Goal: Information Seeking & Learning: Learn about a topic

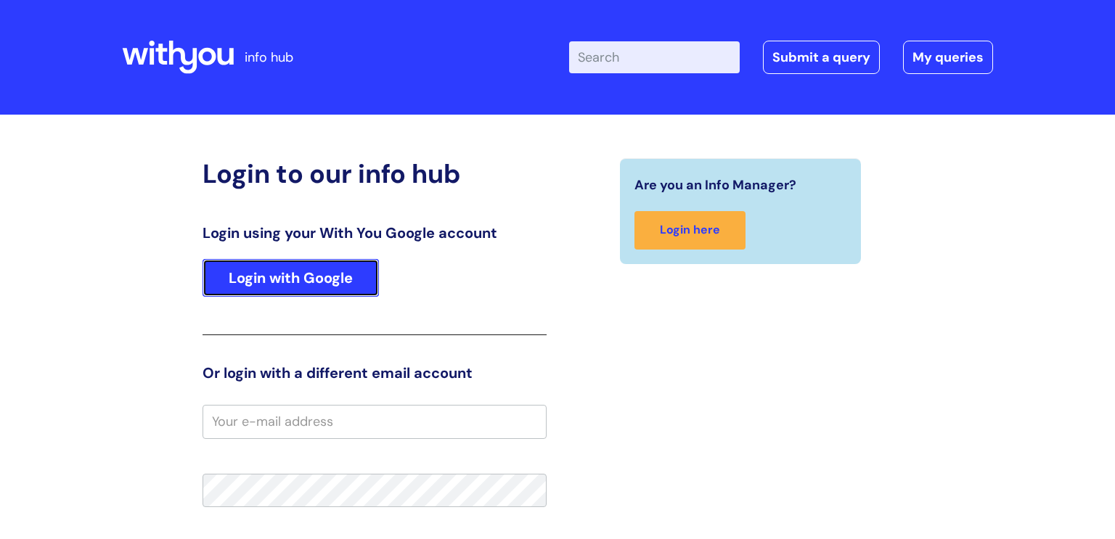
click at [277, 272] on link "Login with Google" at bounding box center [291, 278] width 176 height 38
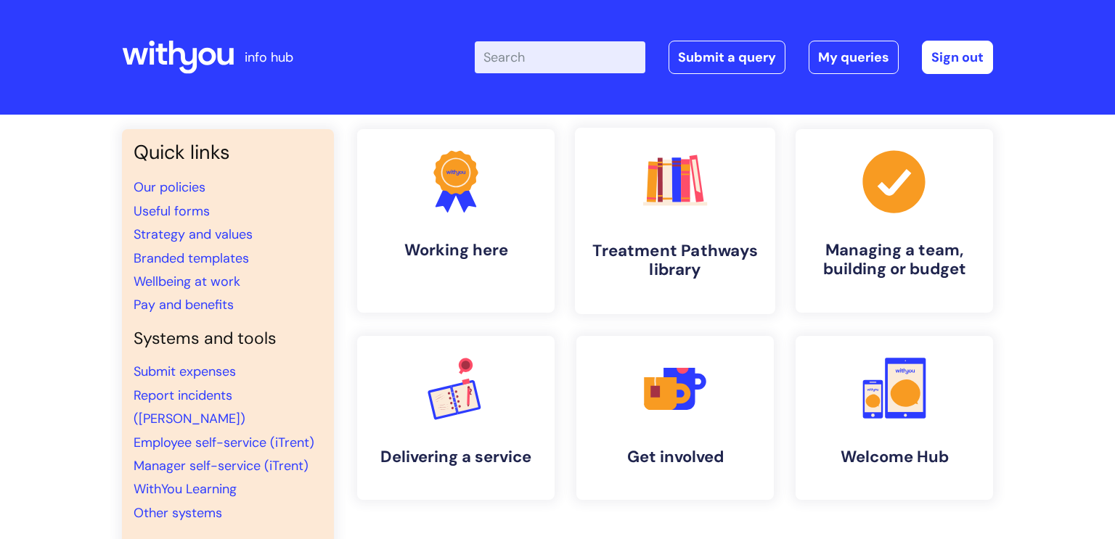
click at [683, 253] on h4 "Treatment Pathways library" at bounding box center [675, 260] width 177 height 39
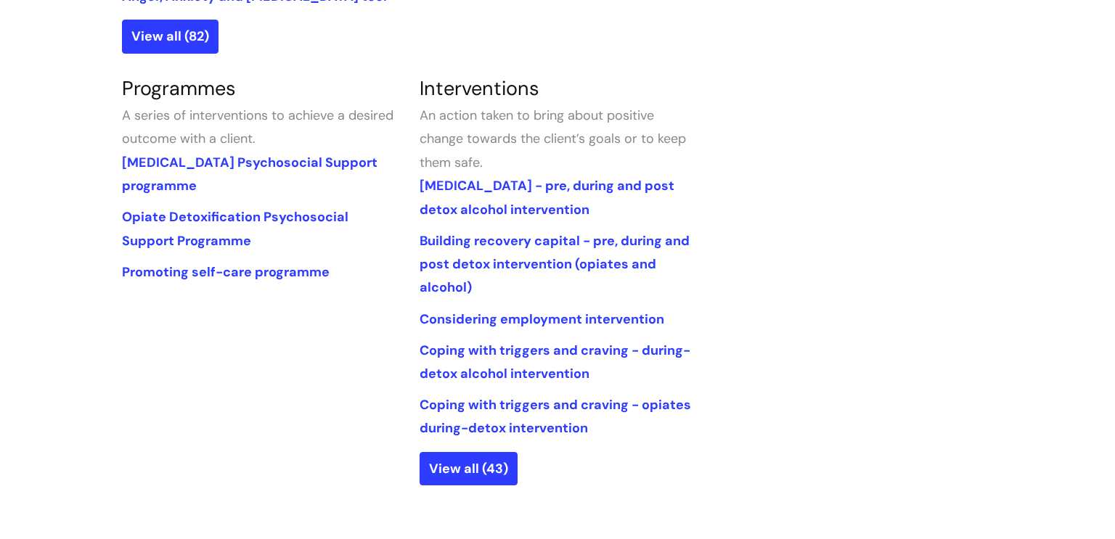
scroll to position [651, 0]
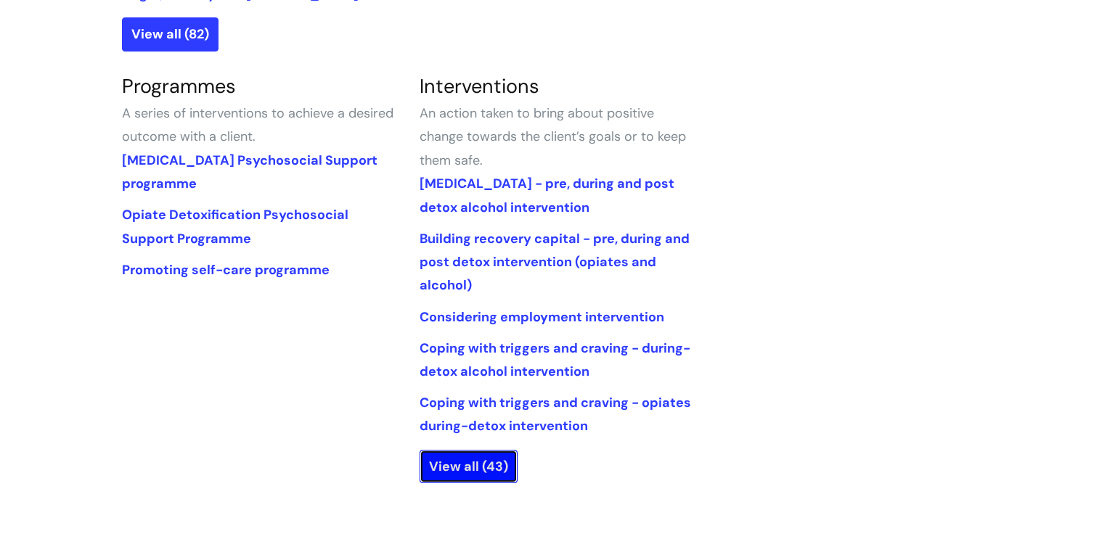
click at [477, 465] on link "View all (43)" at bounding box center [469, 466] width 98 height 33
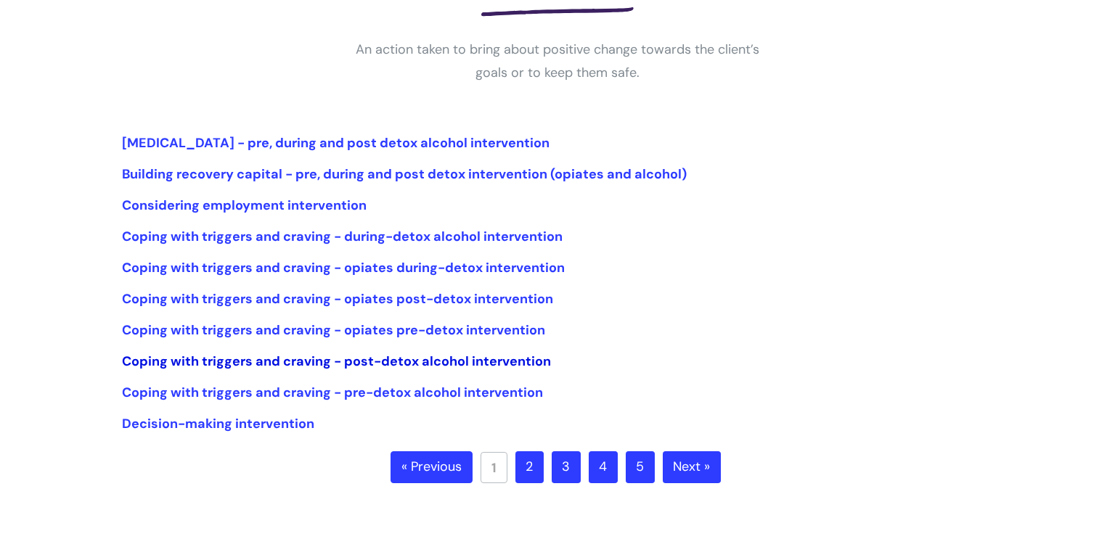
scroll to position [261, 0]
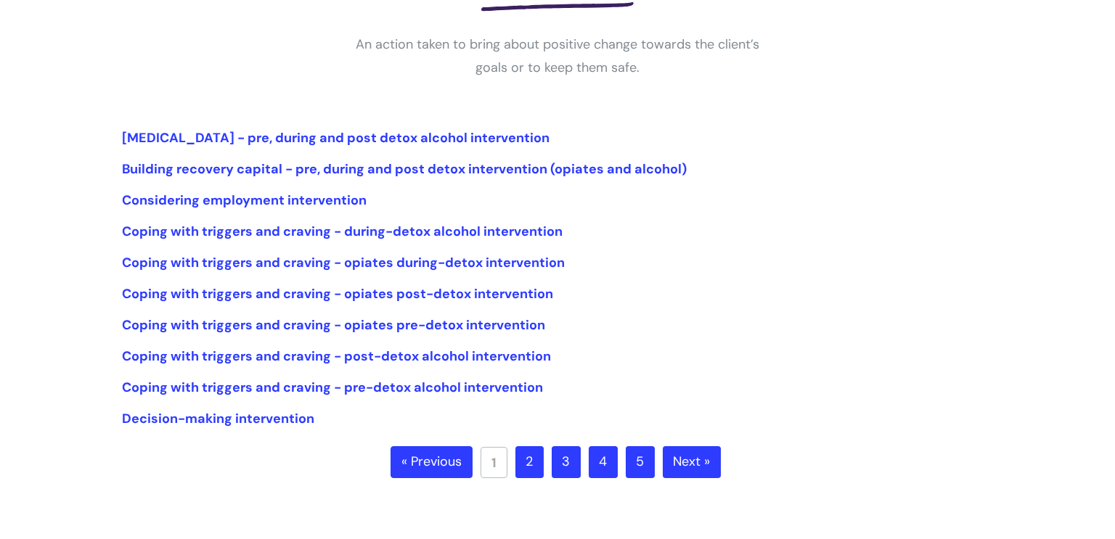
click at [531, 474] on link "2" at bounding box center [530, 463] width 28 height 32
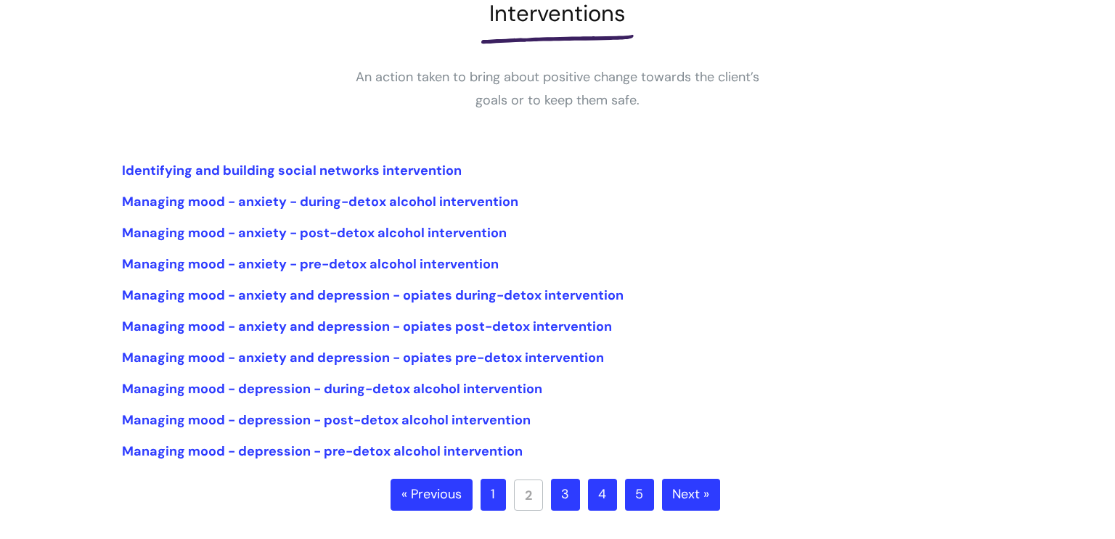
scroll to position [264, 0]
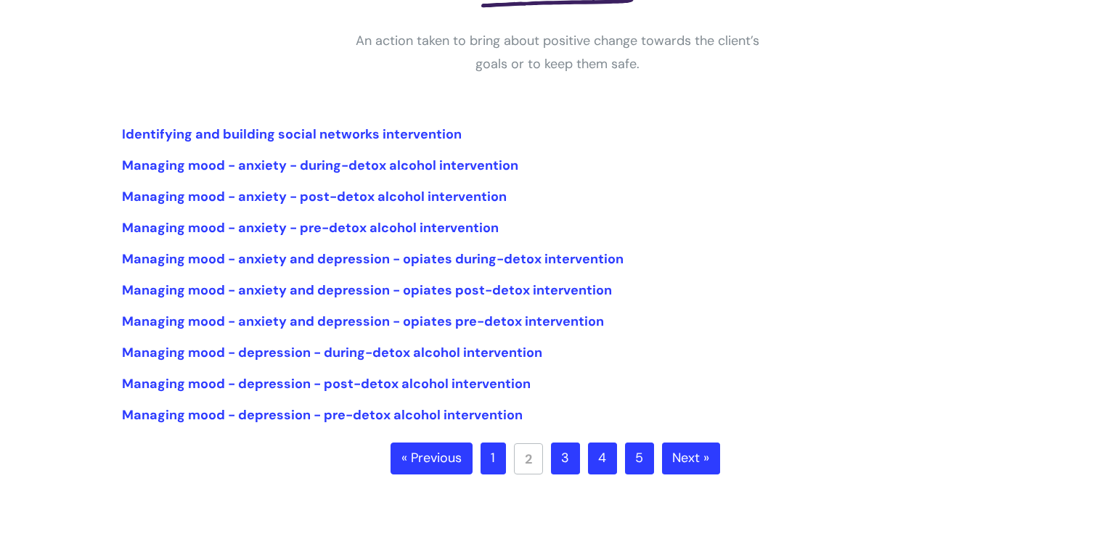
click at [566, 463] on link "3" at bounding box center [565, 459] width 29 height 32
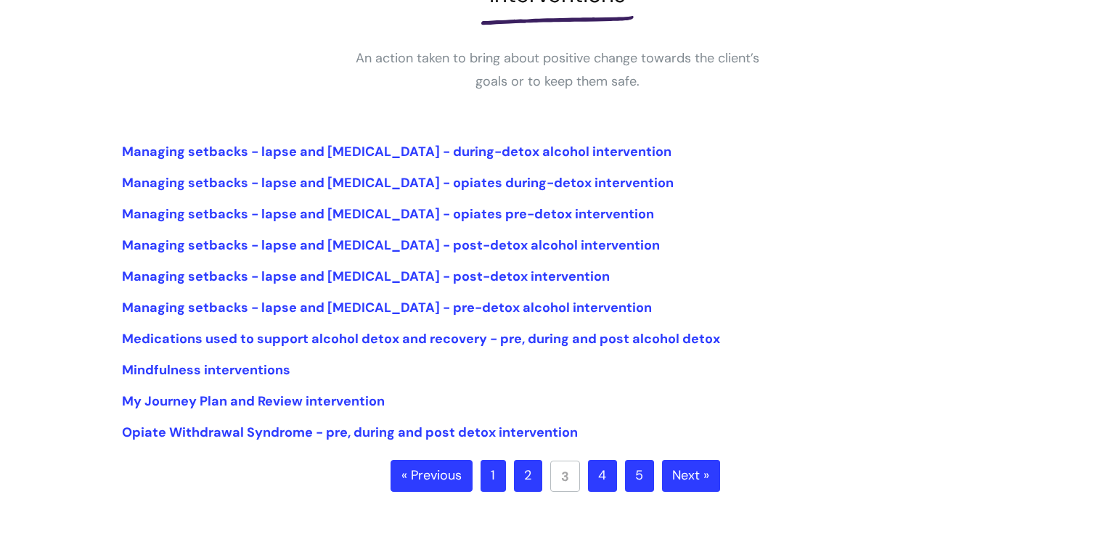
scroll to position [264, 0]
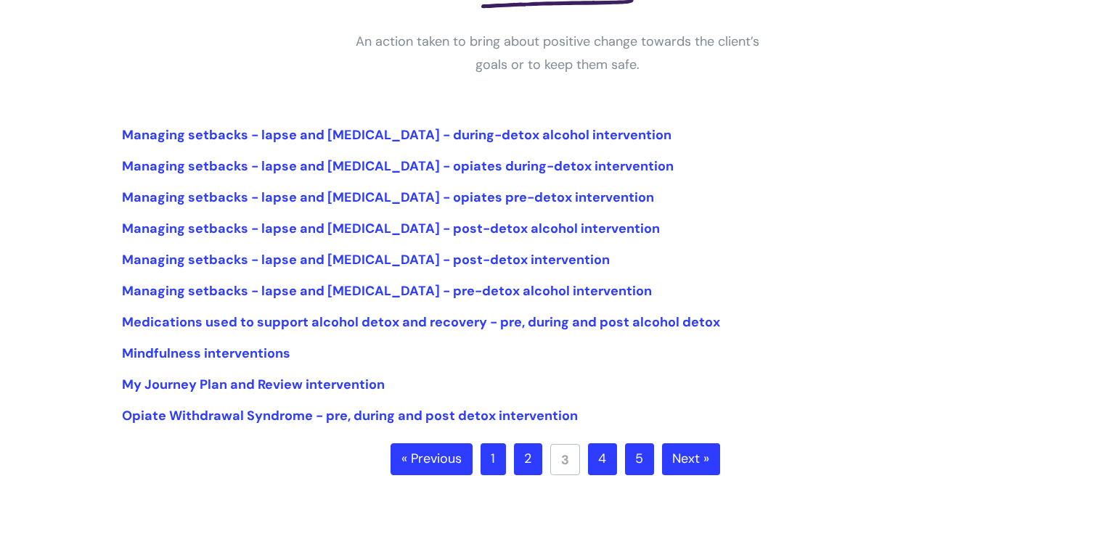
click at [602, 466] on link "4" at bounding box center [602, 460] width 29 height 32
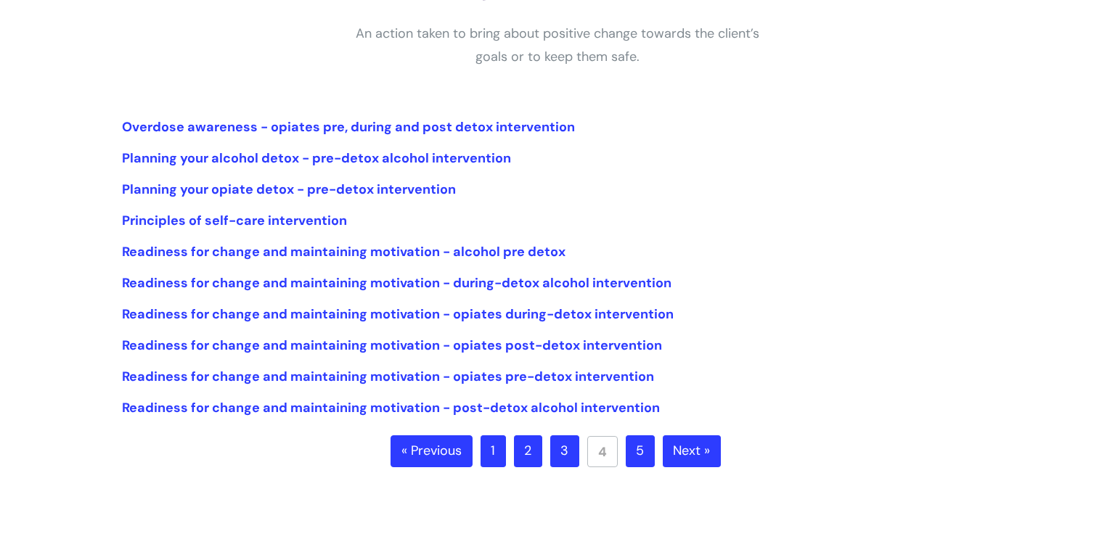
scroll to position [272, 0]
click at [640, 456] on link "5" at bounding box center [640, 451] width 29 height 32
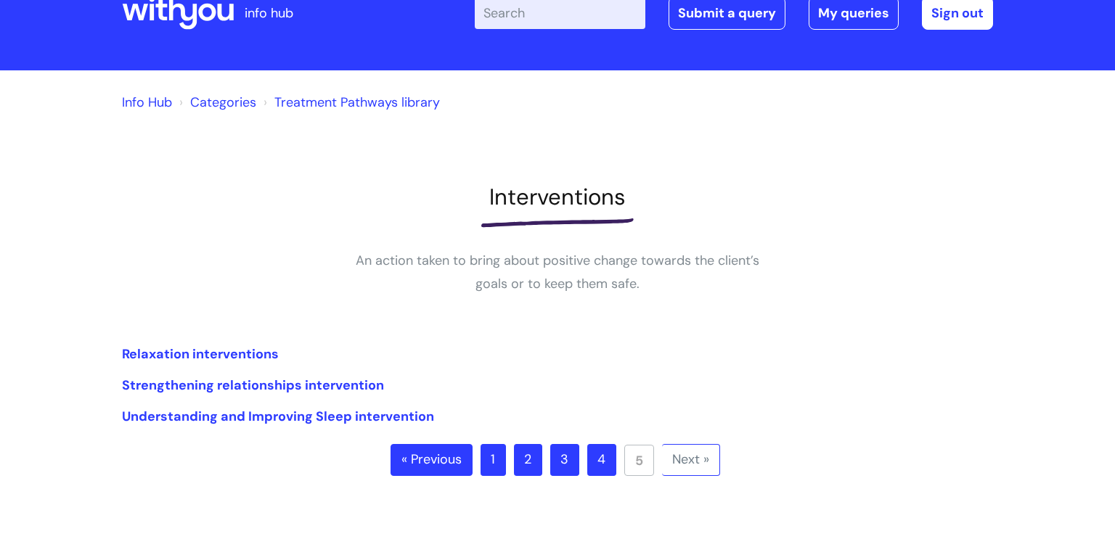
scroll to position [45, 0]
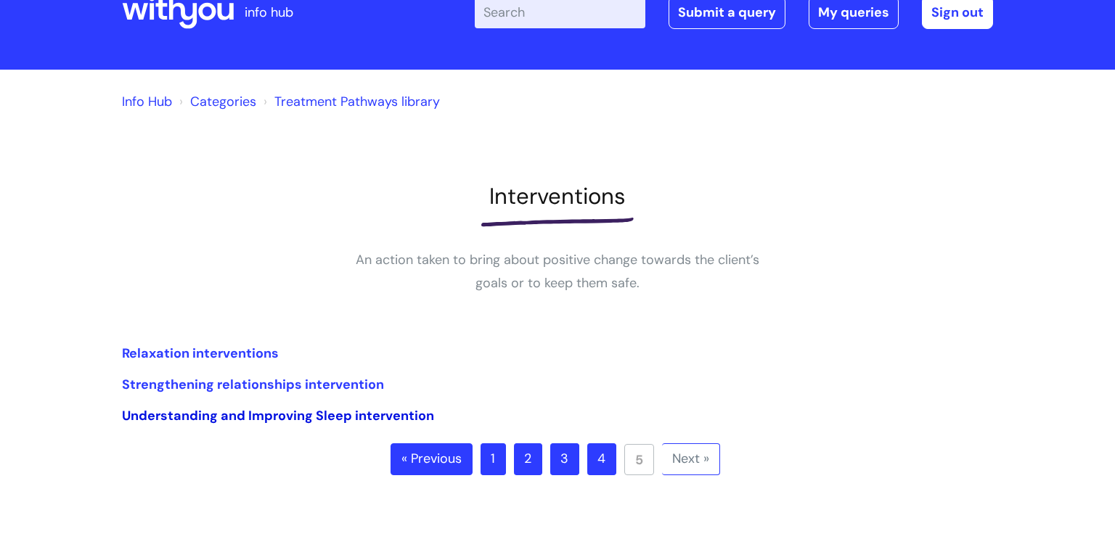
click at [257, 417] on link "Understanding and Improving Sleep intervention" at bounding box center [278, 415] width 312 height 17
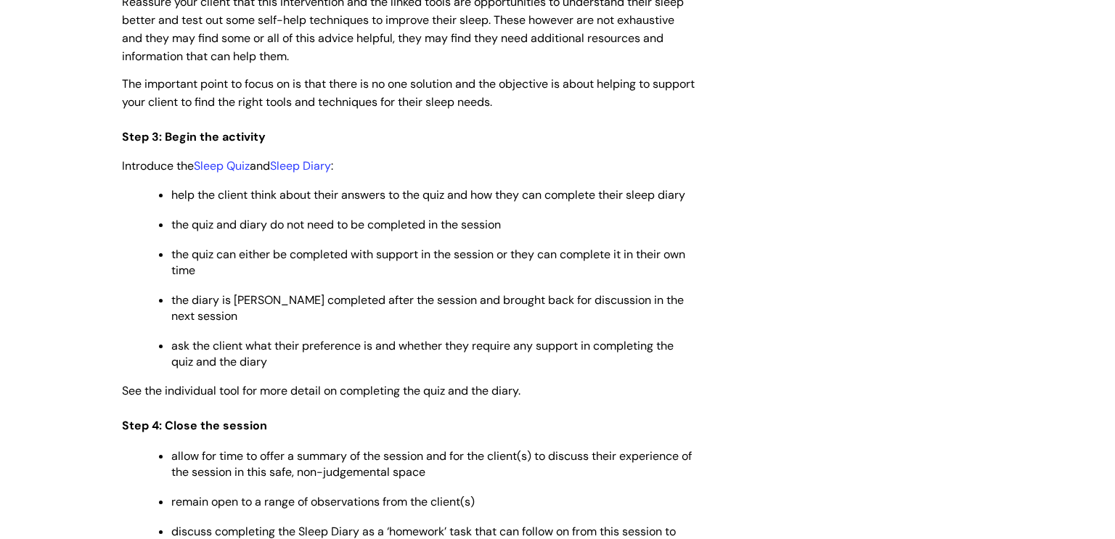
scroll to position [2246, 0]
click at [232, 173] on link "Sleep Quiz" at bounding box center [222, 165] width 56 height 15
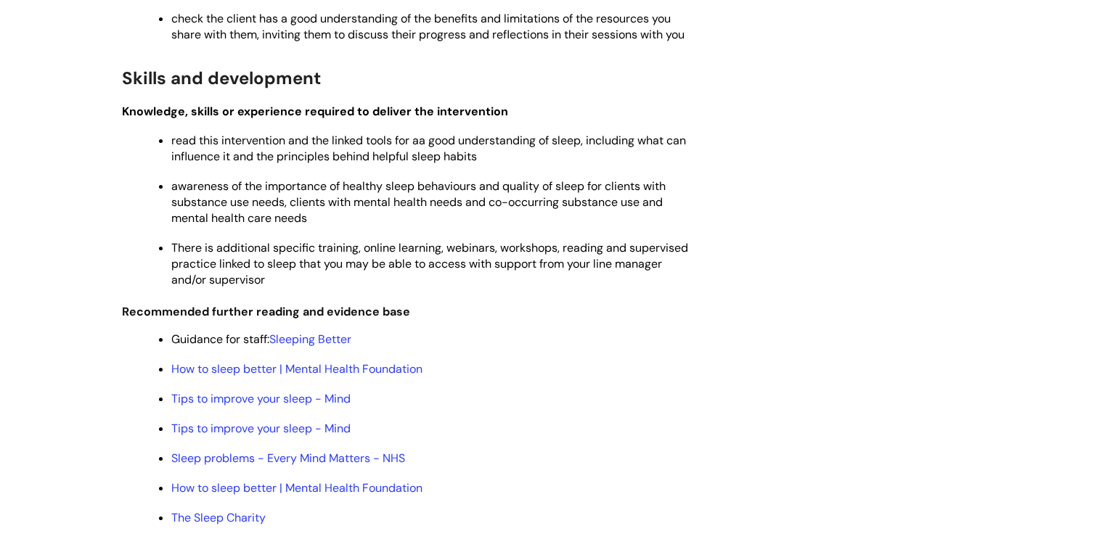
scroll to position [2890, 0]
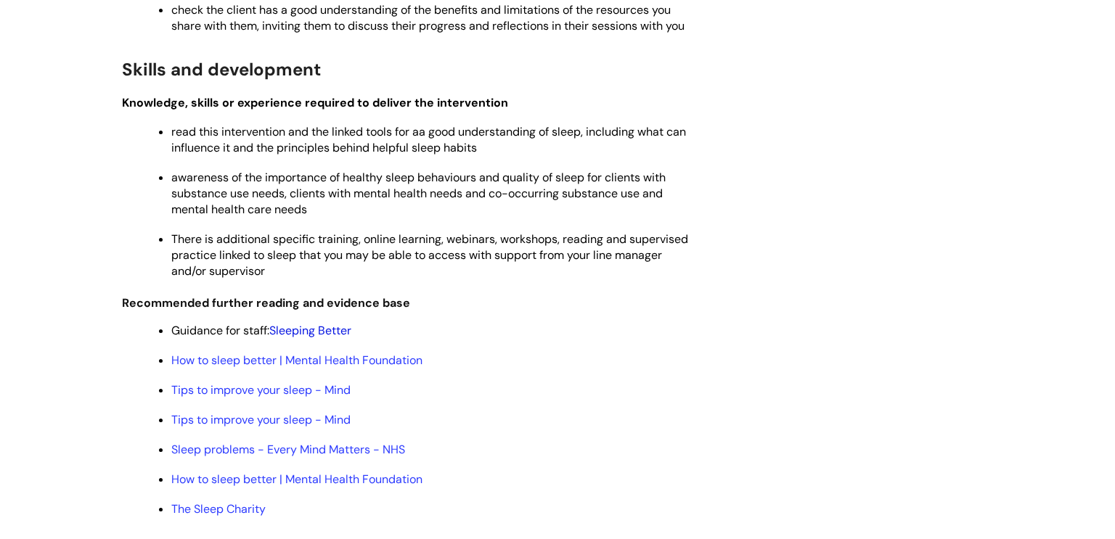
click at [329, 338] on link "Sleeping Better" at bounding box center [310, 330] width 82 height 15
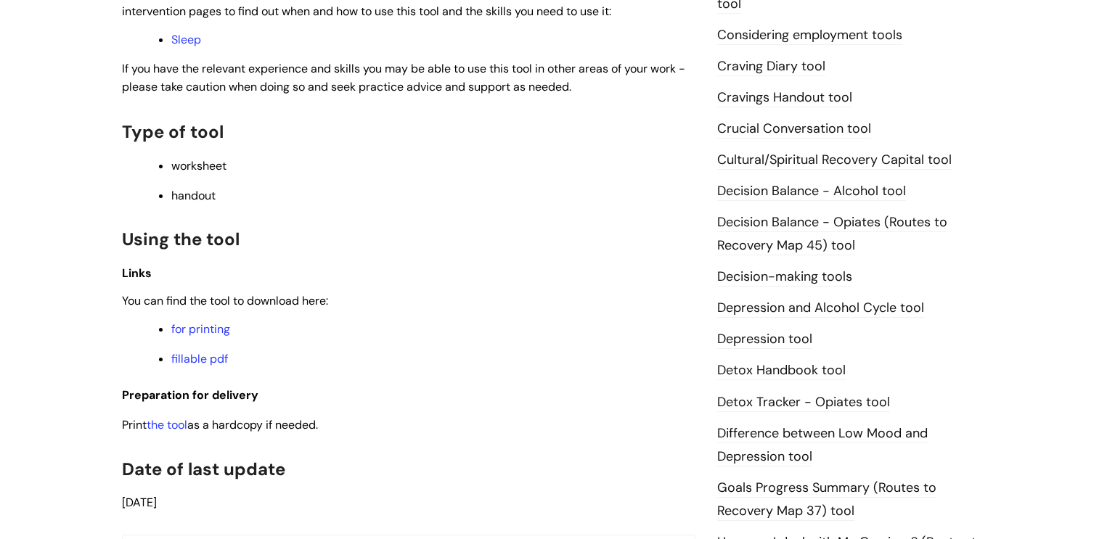
scroll to position [575, 0]
click at [171, 431] on link "the tool" at bounding box center [167, 423] width 41 height 15
click at [219, 334] on link "for printing" at bounding box center [200, 327] width 59 height 15
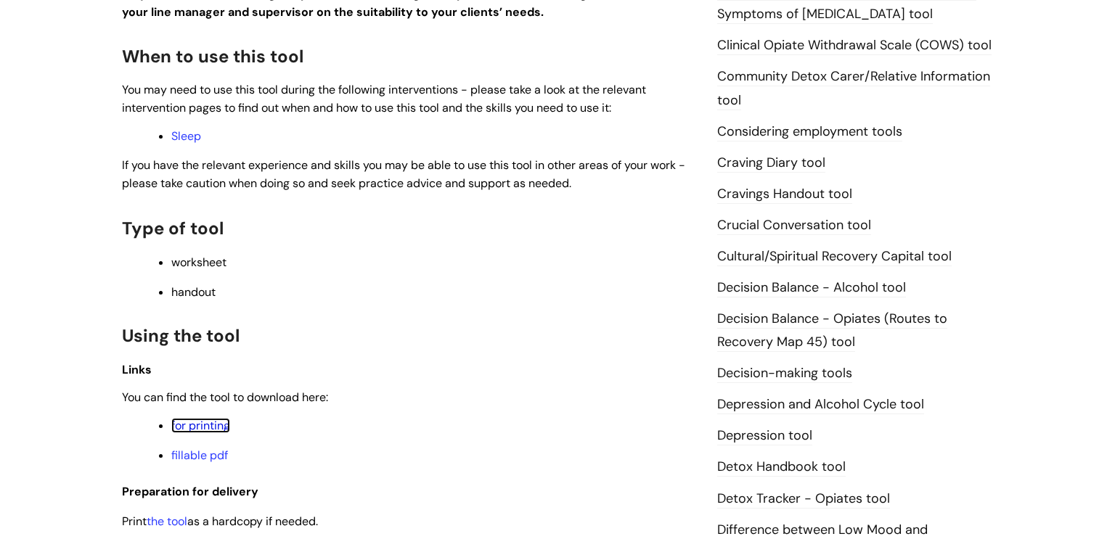
scroll to position [447, 0]
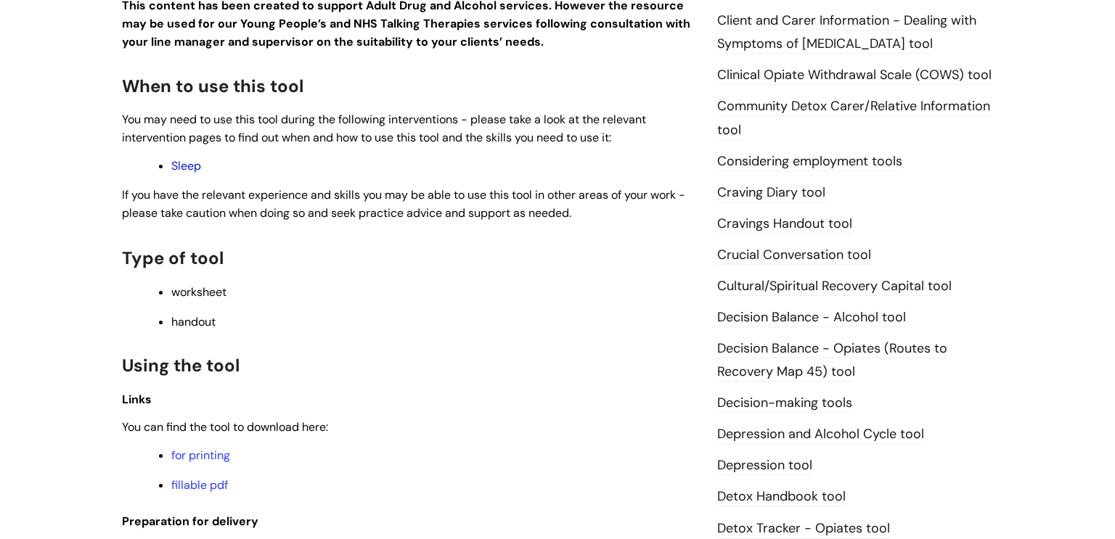
click at [177, 166] on link "Sleep" at bounding box center [186, 165] width 30 height 15
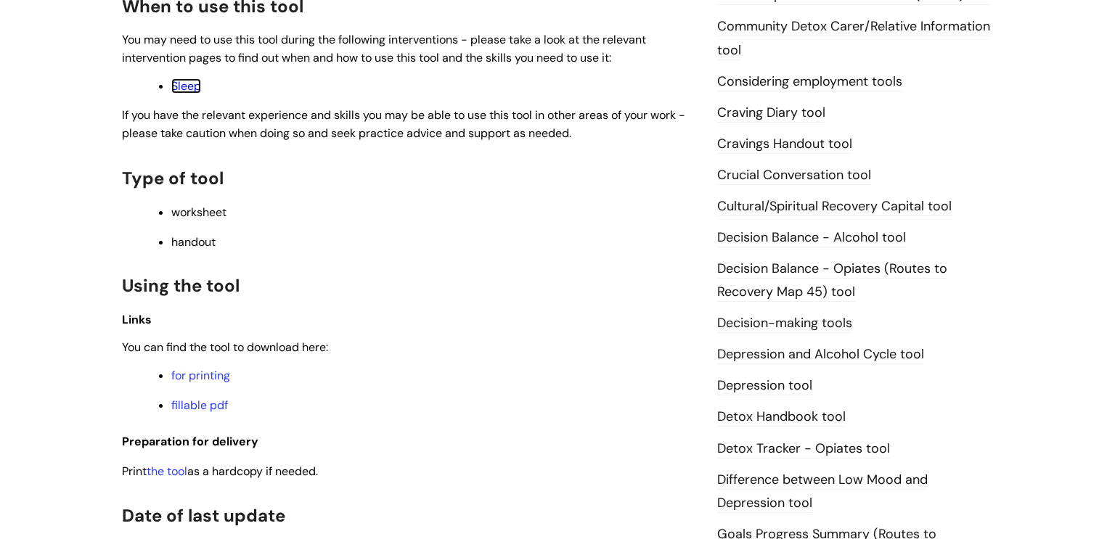
scroll to position [529, 0]
click at [203, 412] on link "fillable pdf" at bounding box center [199, 403] width 57 height 15
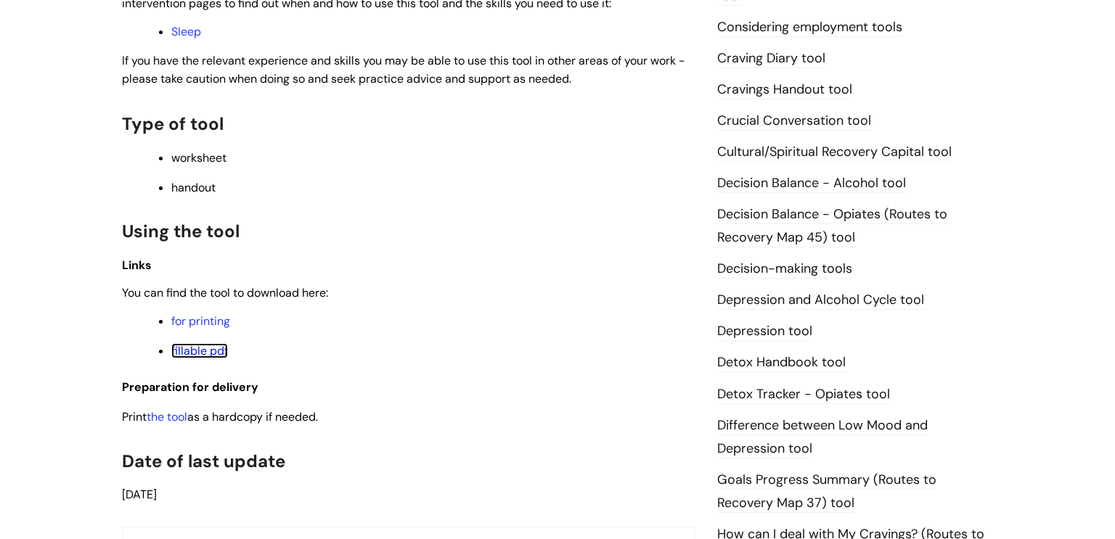
scroll to position [598, 0]
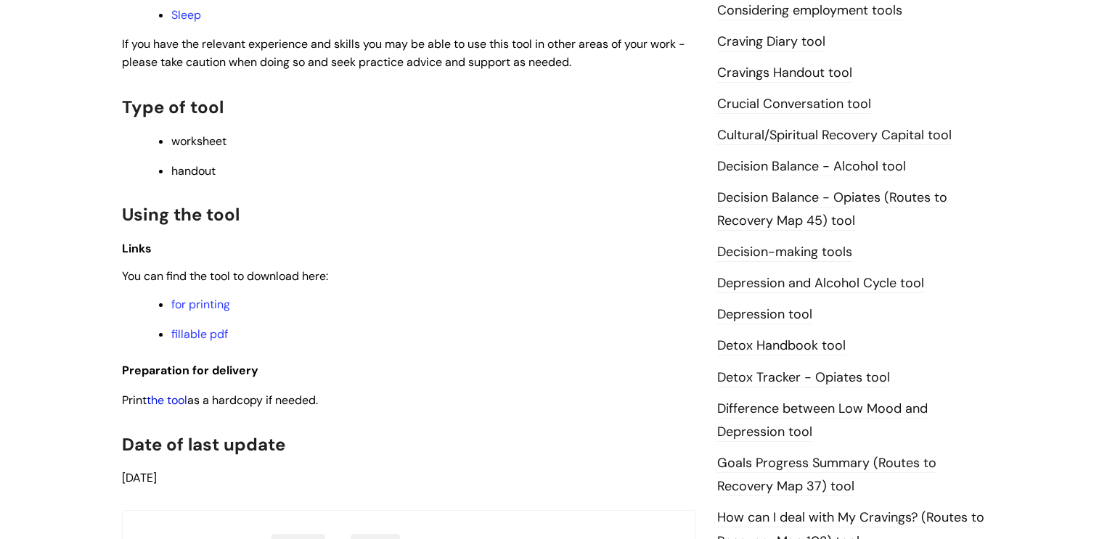
click at [168, 407] on link "the tool" at bounding box center [167, 400] width 41 height 15
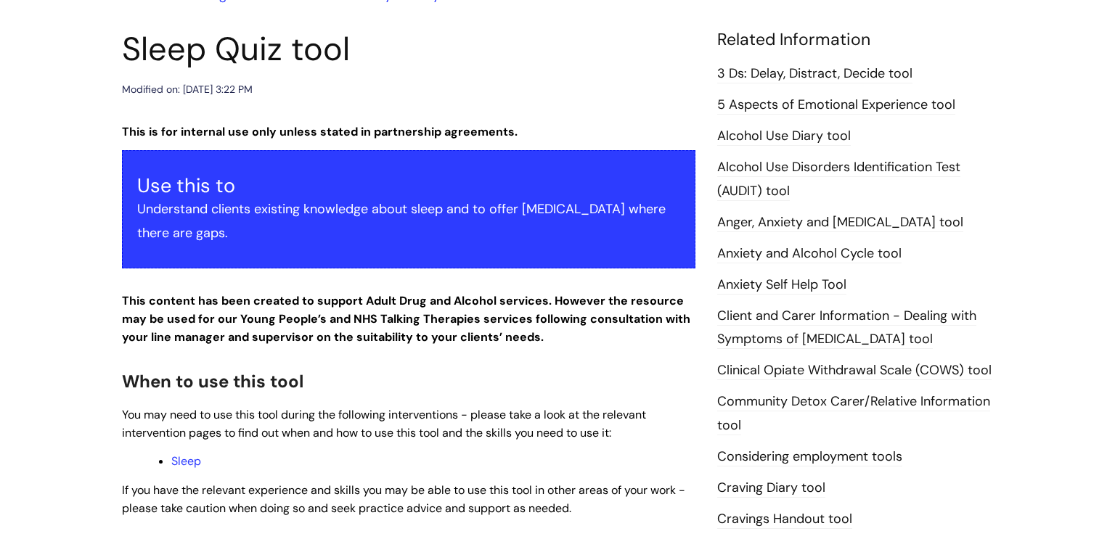
scroll to position [100, 0]
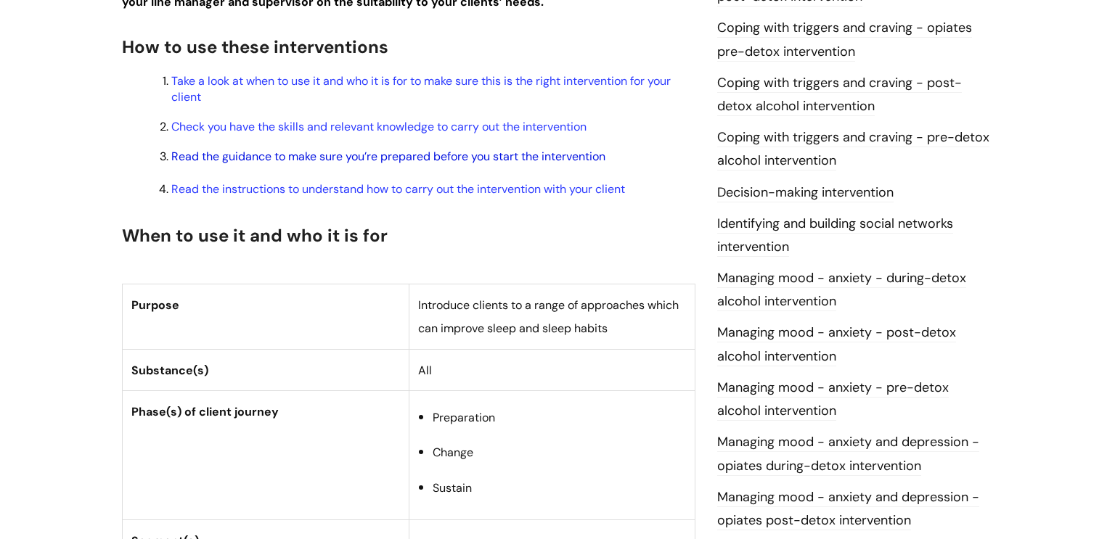
scroll to position [351, 0]
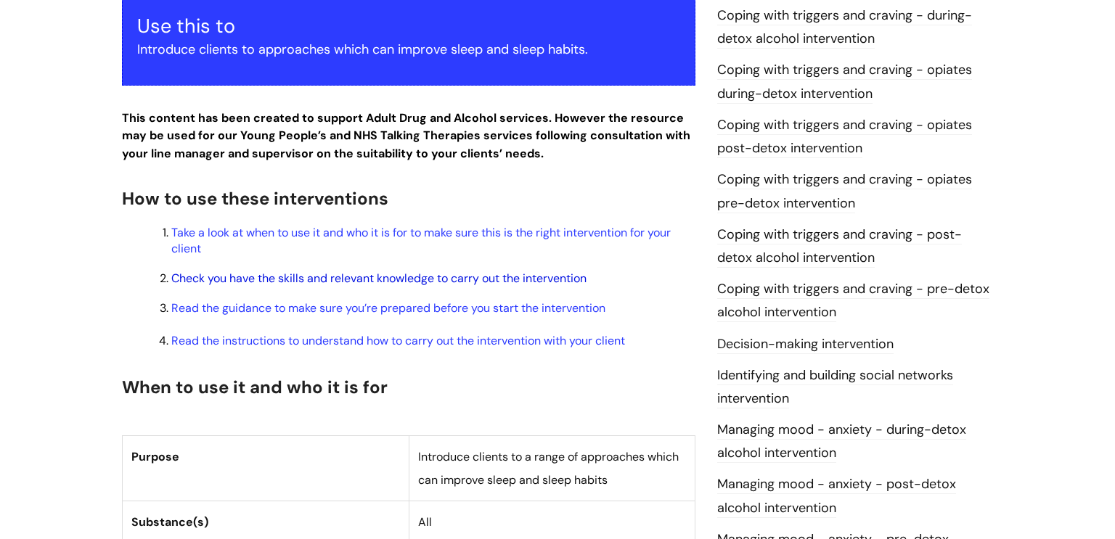
click at [376, 280] on link "Check you have the skills and relevant knowledge to carry out the intervention" at bounding box center [378, 278] width 415 height 15
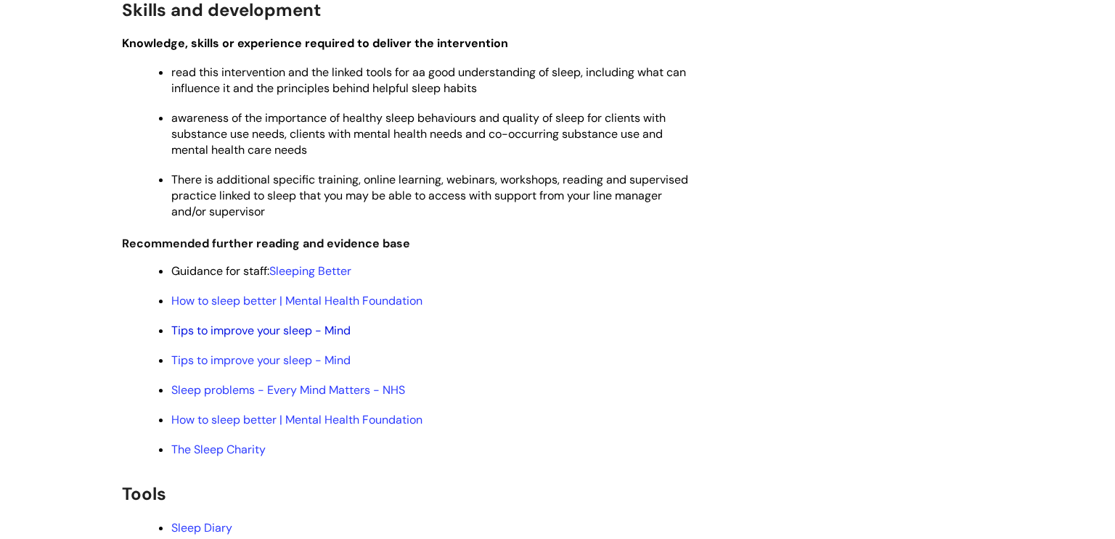
click at [279, 338] on link "Tips to improve your sleep - Mind" at bounding box center [260, 330] width 179 height 15
click at [258, 338] on link "Tips to improve your sleep - Mind" at bounding box center [260, 330] width 179 height 15
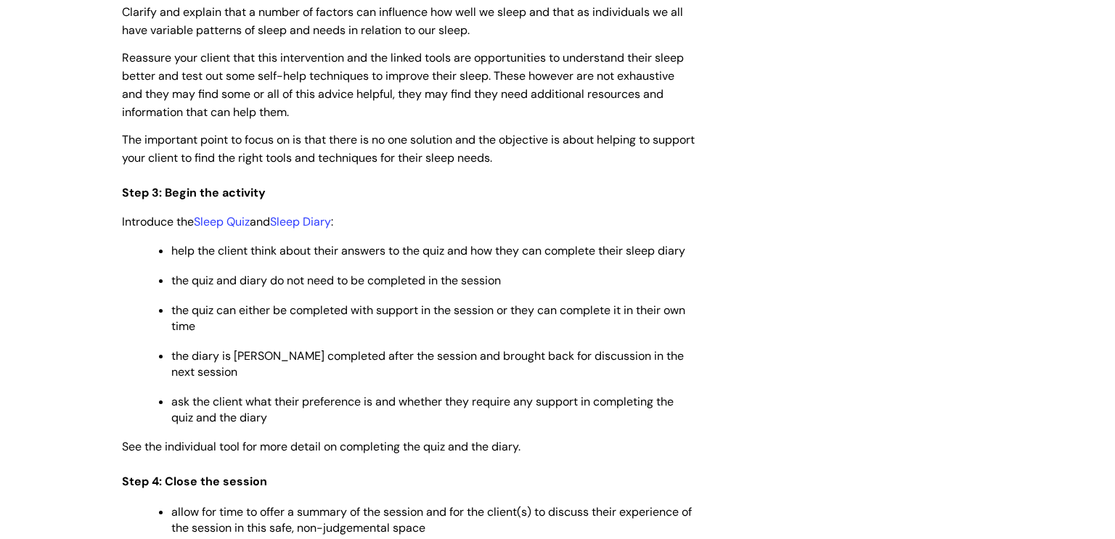
scroll to position [2063, 0]
